Goal: Task Accomplishment & Management: Manage account settings

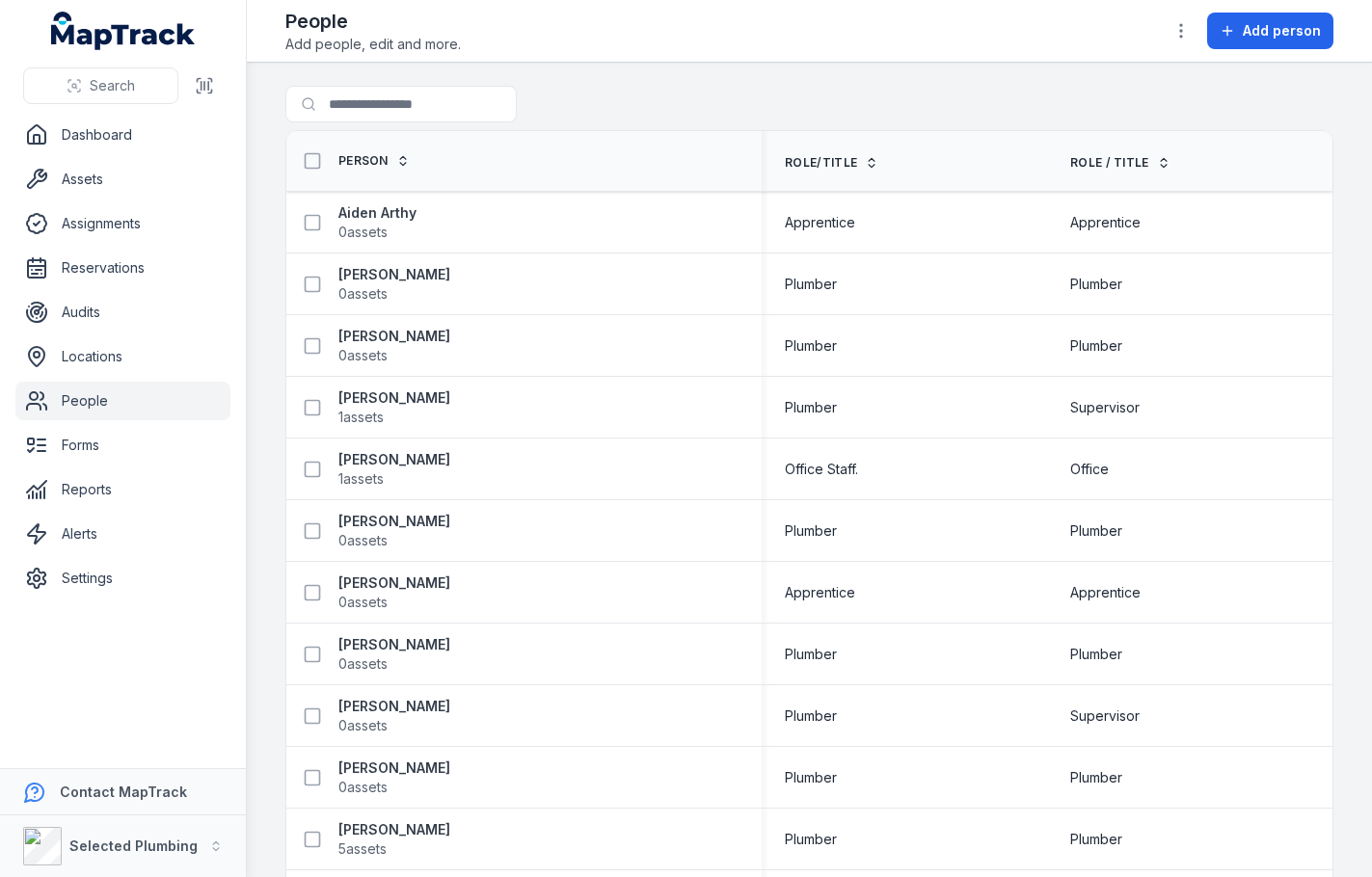
click at [866, 160] on icon at bounding box center [872, 164] width 14 height 14
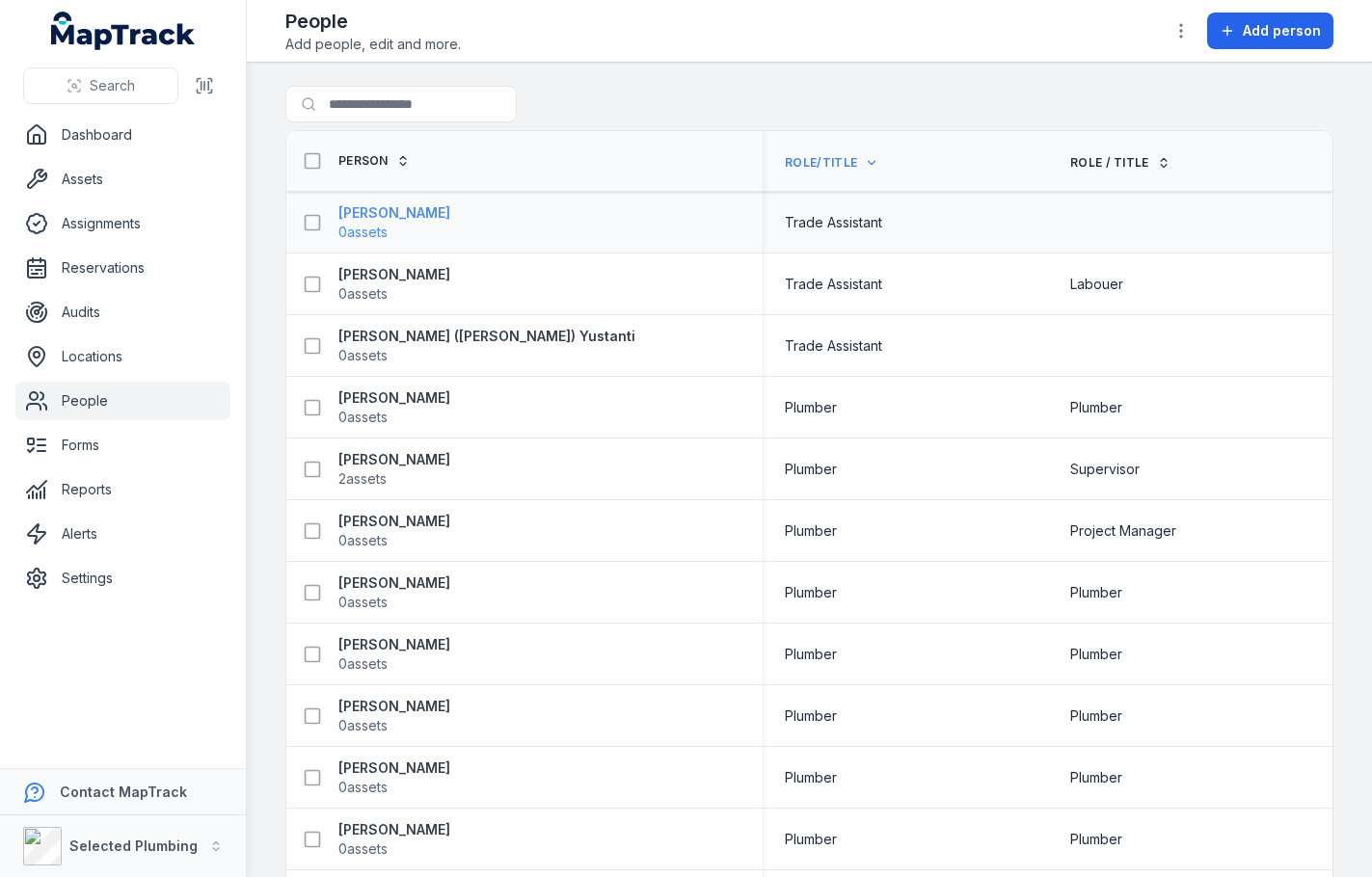
click at [380, 211] on strong "[PERSON_NAME]" at bounding box center [394, 213] width 112 height 19
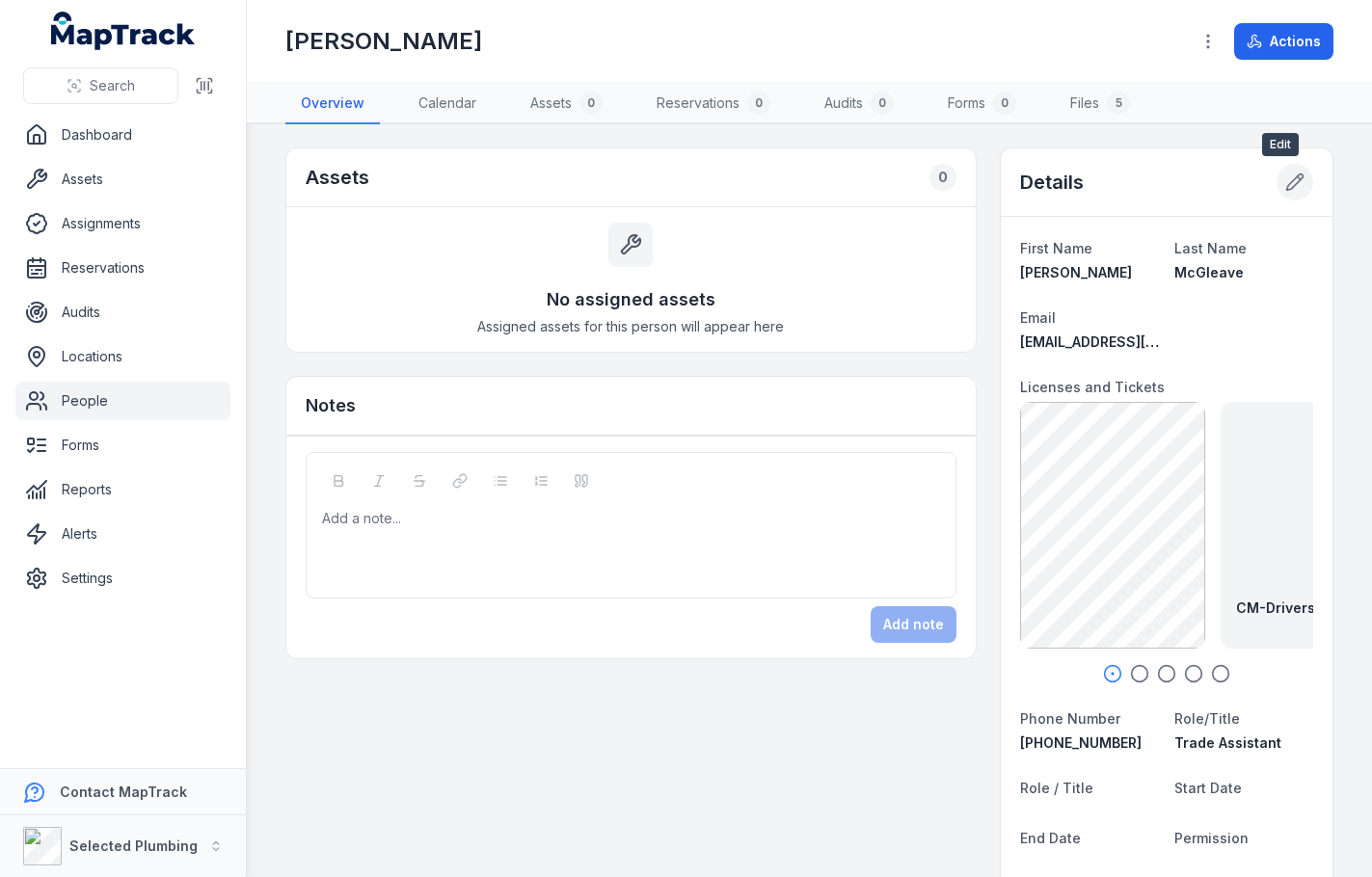
click at [1287, 182] on icon at bounding box center [1295, 183] width 16 height 16
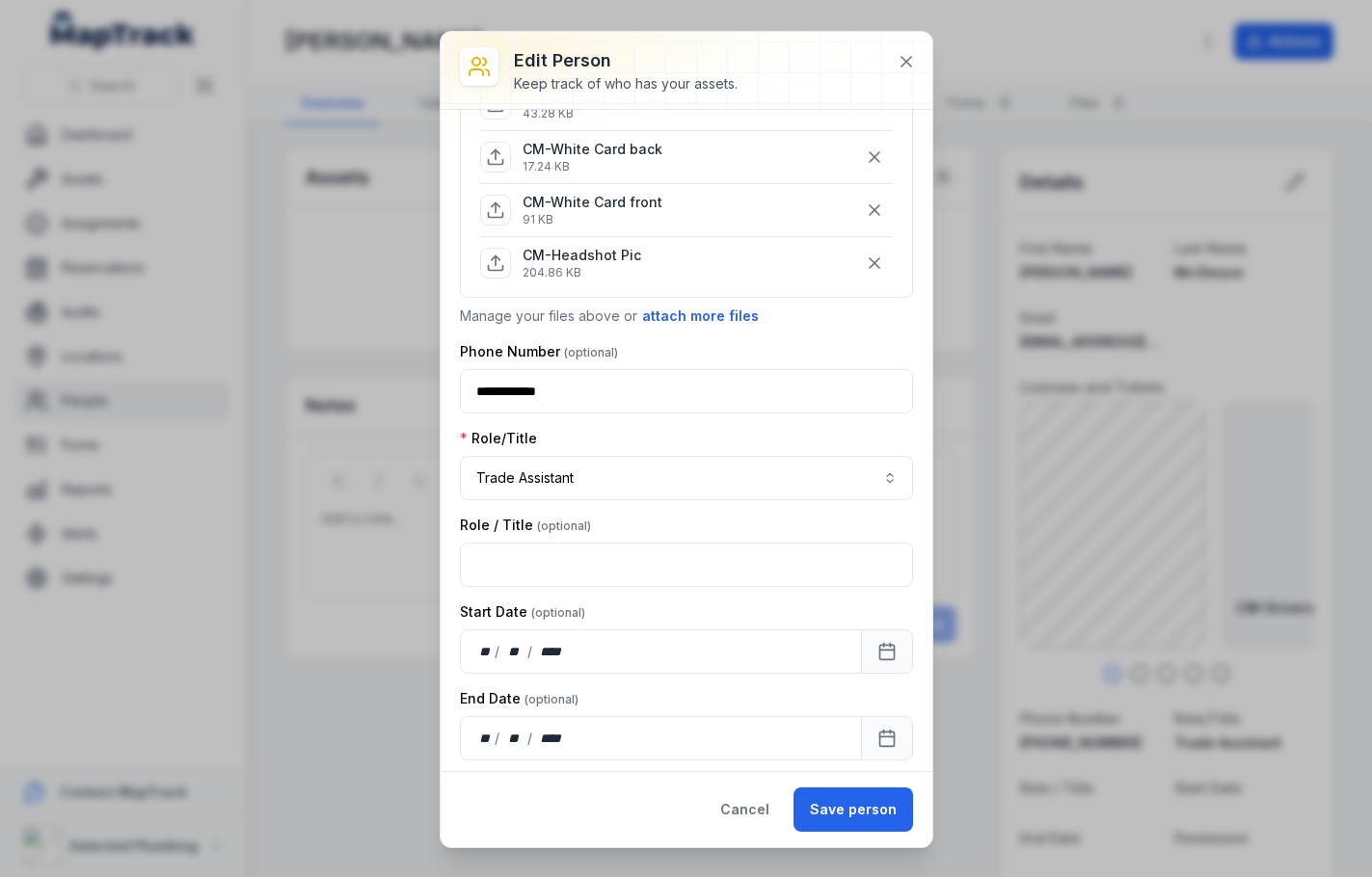
scroll to position [385, 0]
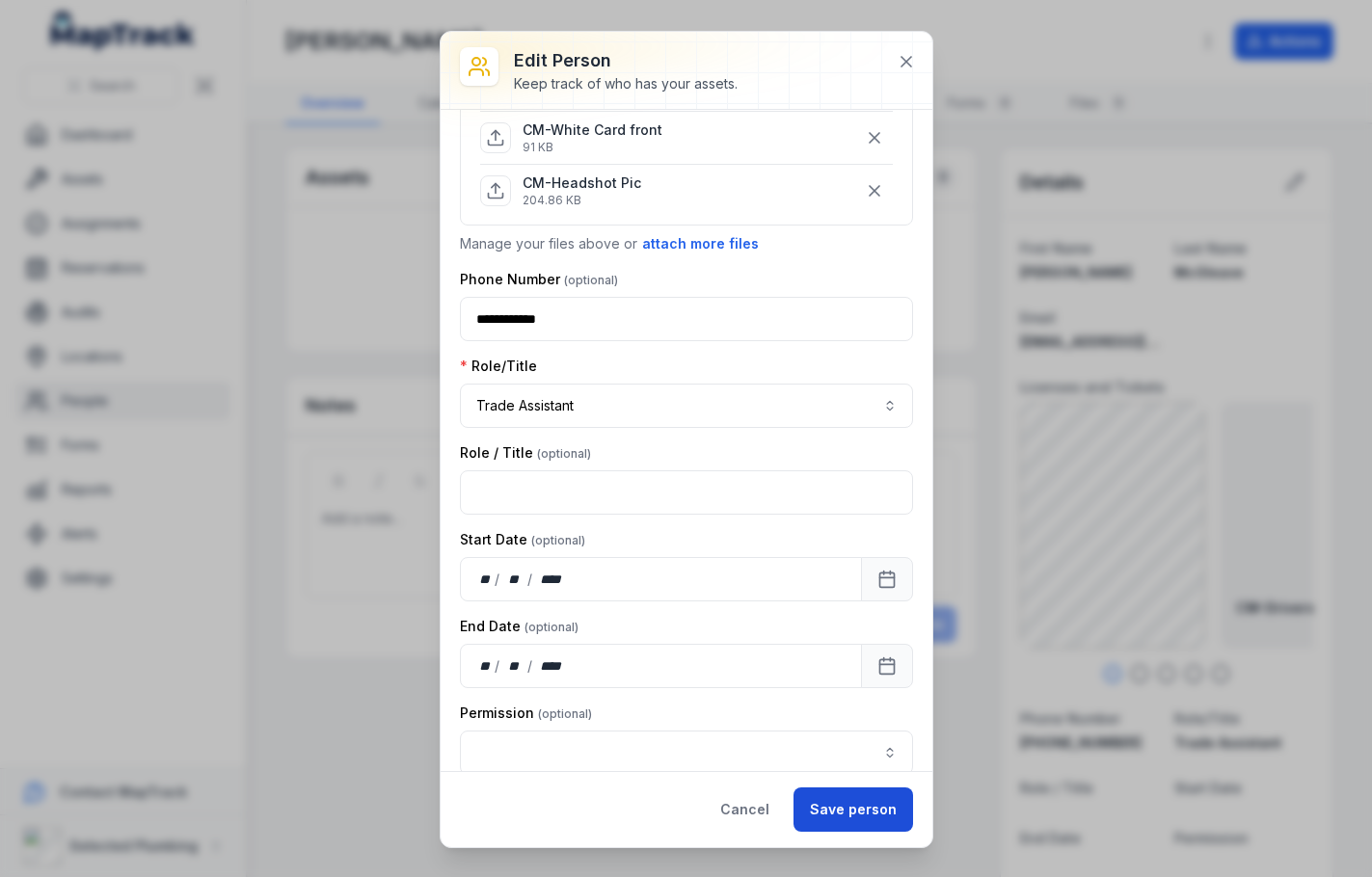
click at [845, 820] on button "Save person" at bounding box center [853, 809] width 120 height 44
